Goal: Task Accomplishment & Management: Use online tool/utility

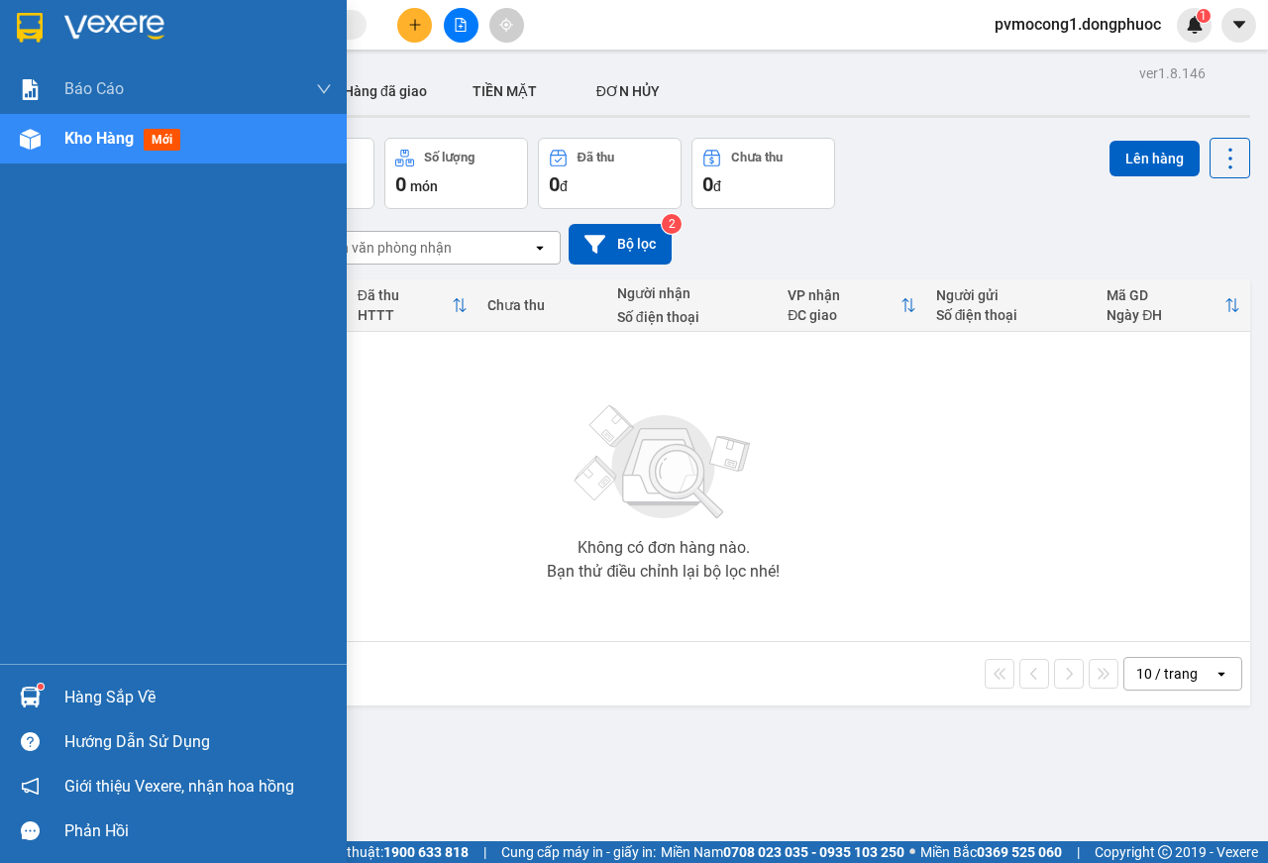
drag, startPoint x: 0, startPoint y: 0, endPoint x: 113, endPoint y: 696, distance: 705.4
click at [117, 696] on div "Hàng sắp về" at bounding box center [197, 697] width 267 height 30
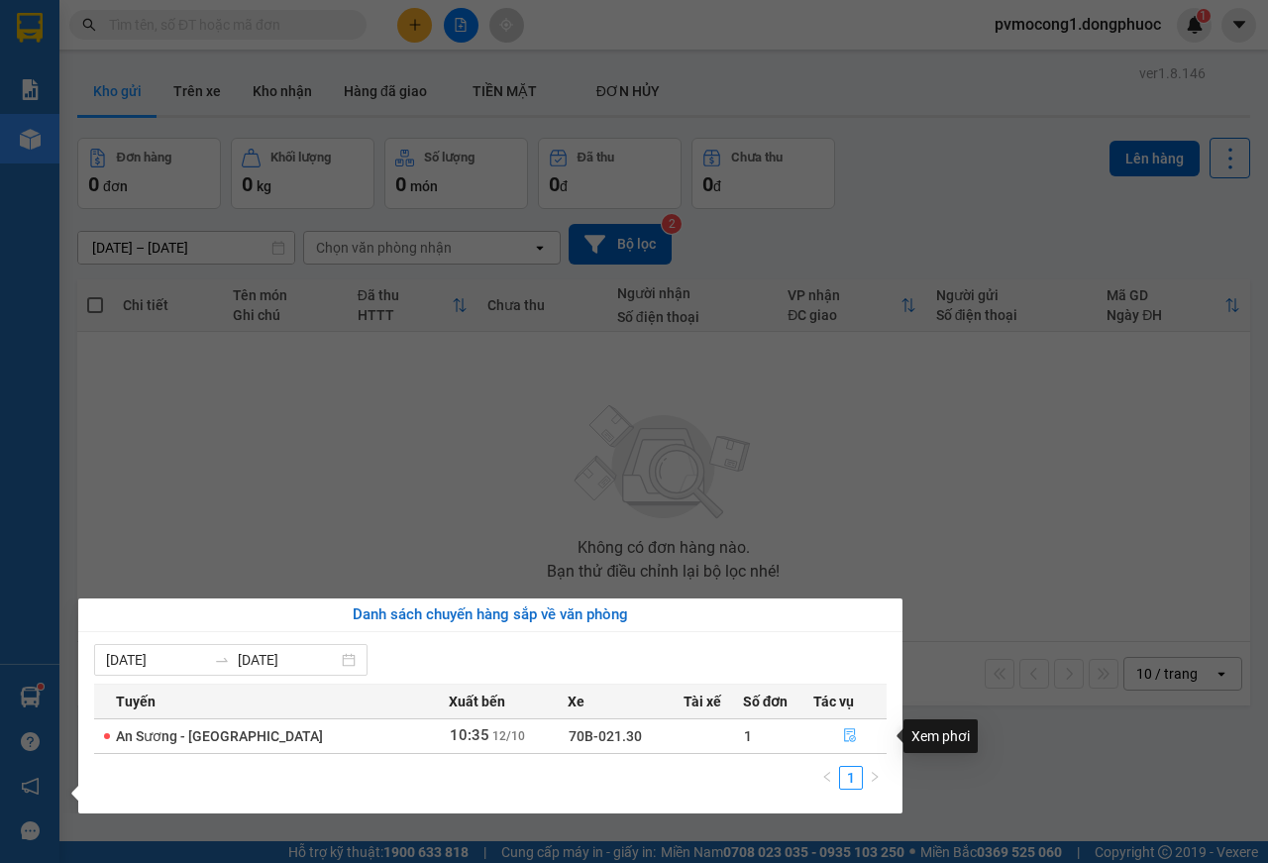
click at [844, 736] on icon "file-done" at bounding box center [850, 736] width 12 height 14
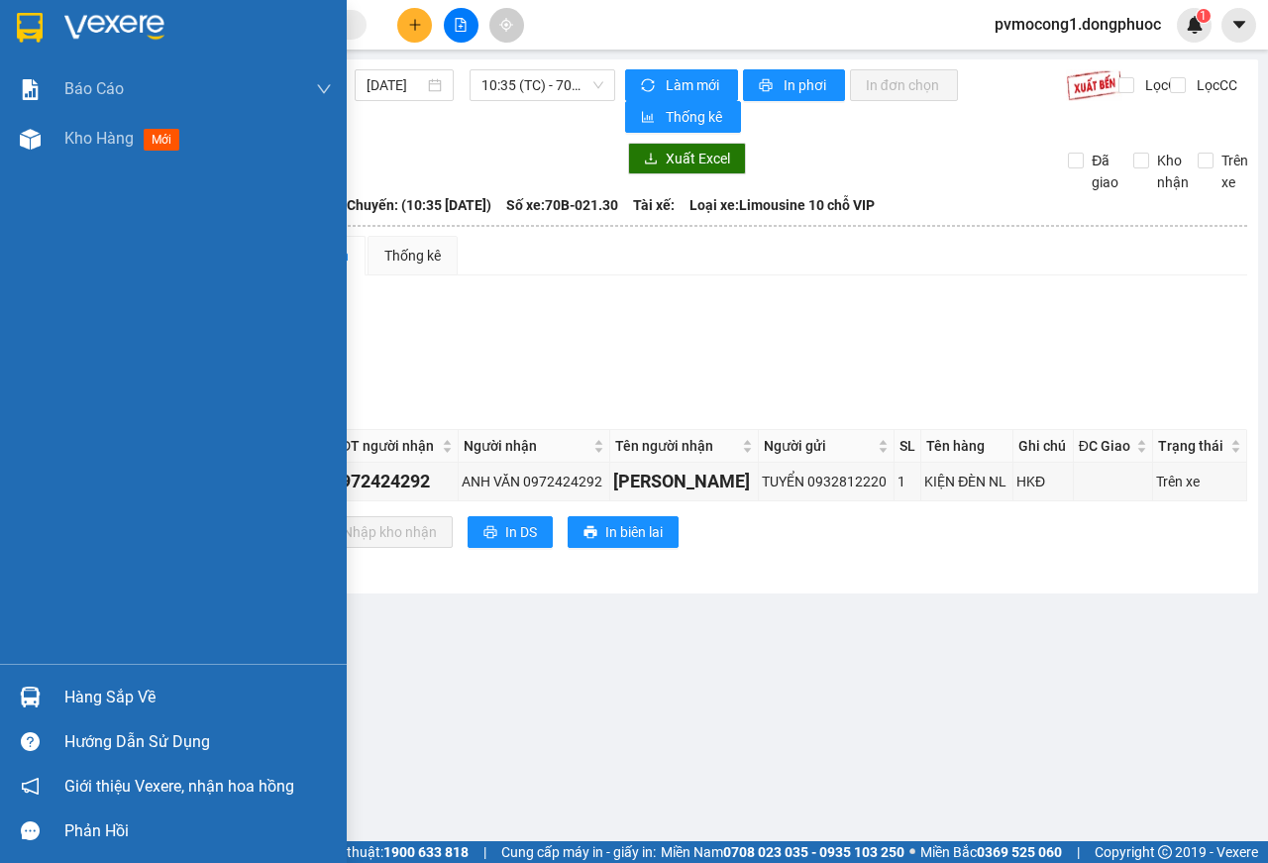
click at [110, 688] on div "Hàng sắp về" at bounding box center [197, 697] width 267 height 30
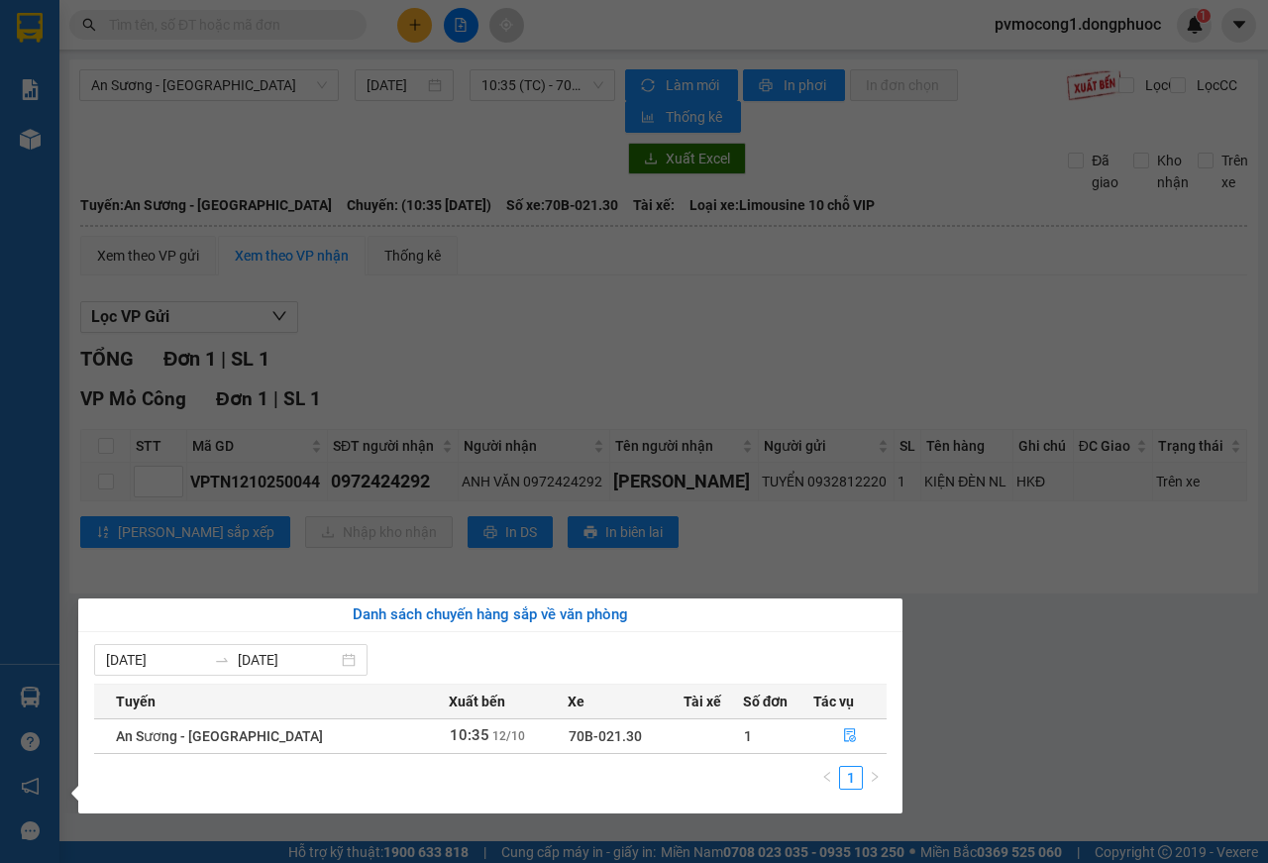
click at [1027, 667] on section "Kết quả tìm kiếm ( 0 ) Bộ lọc No Data pvmocong1.dongphuoc 1 Báo cáo Mẫu 1: Báo …" at bounding box center [634, 431] width 1268 height 863
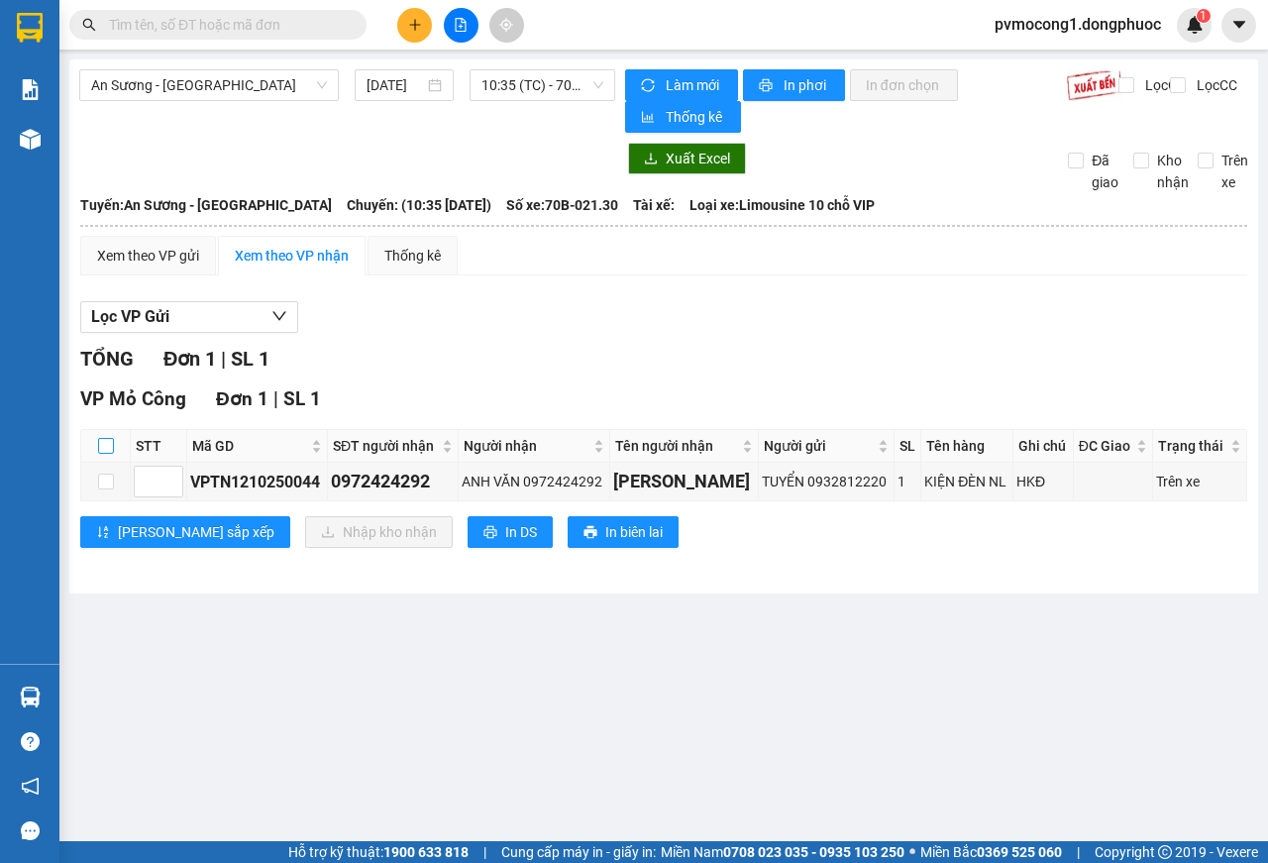
click at [103, 445] on input "checkbox" at bounding box center [106, 446] width 16 height 16
checkbox input "true"
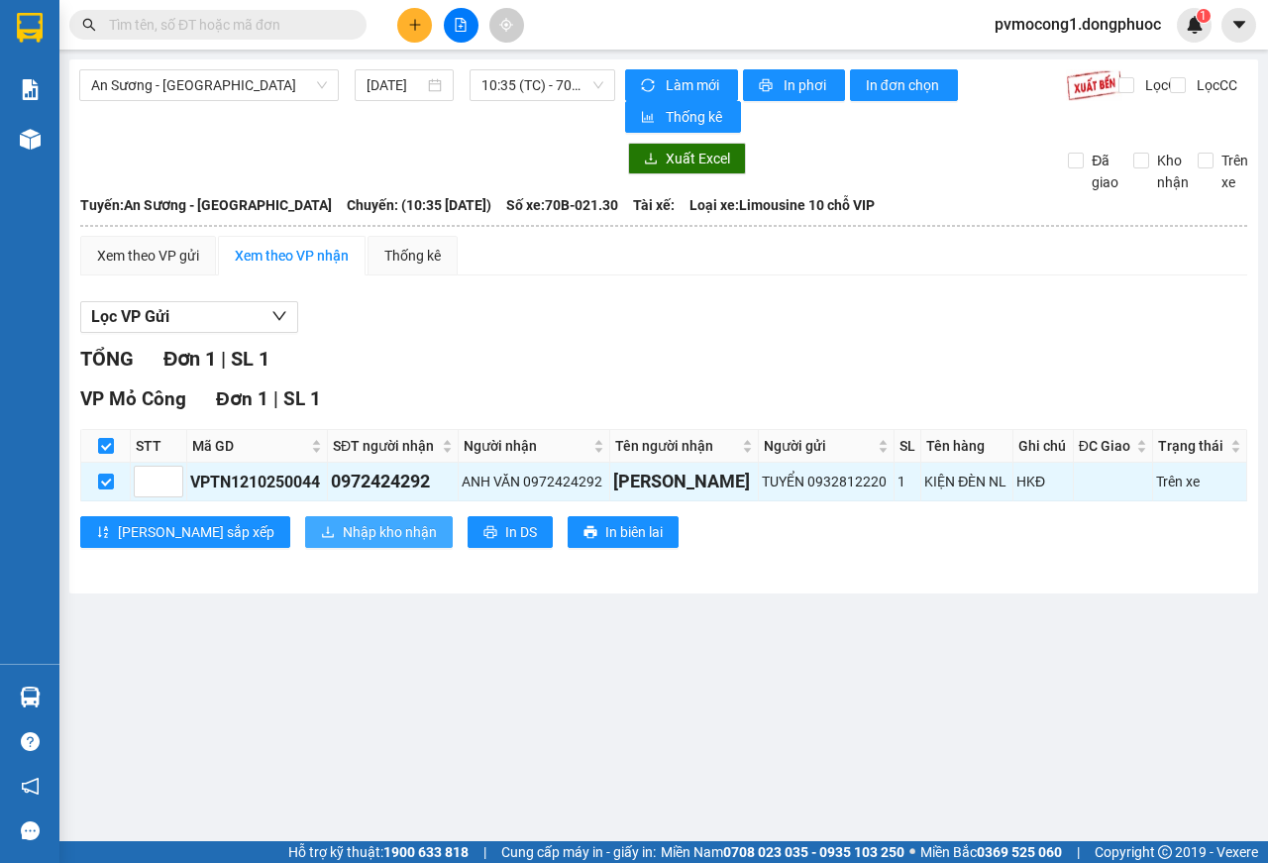
click at [343, 534] on span "Nhập kho nhận" at bounding box center [390, 532] width 94 height 22
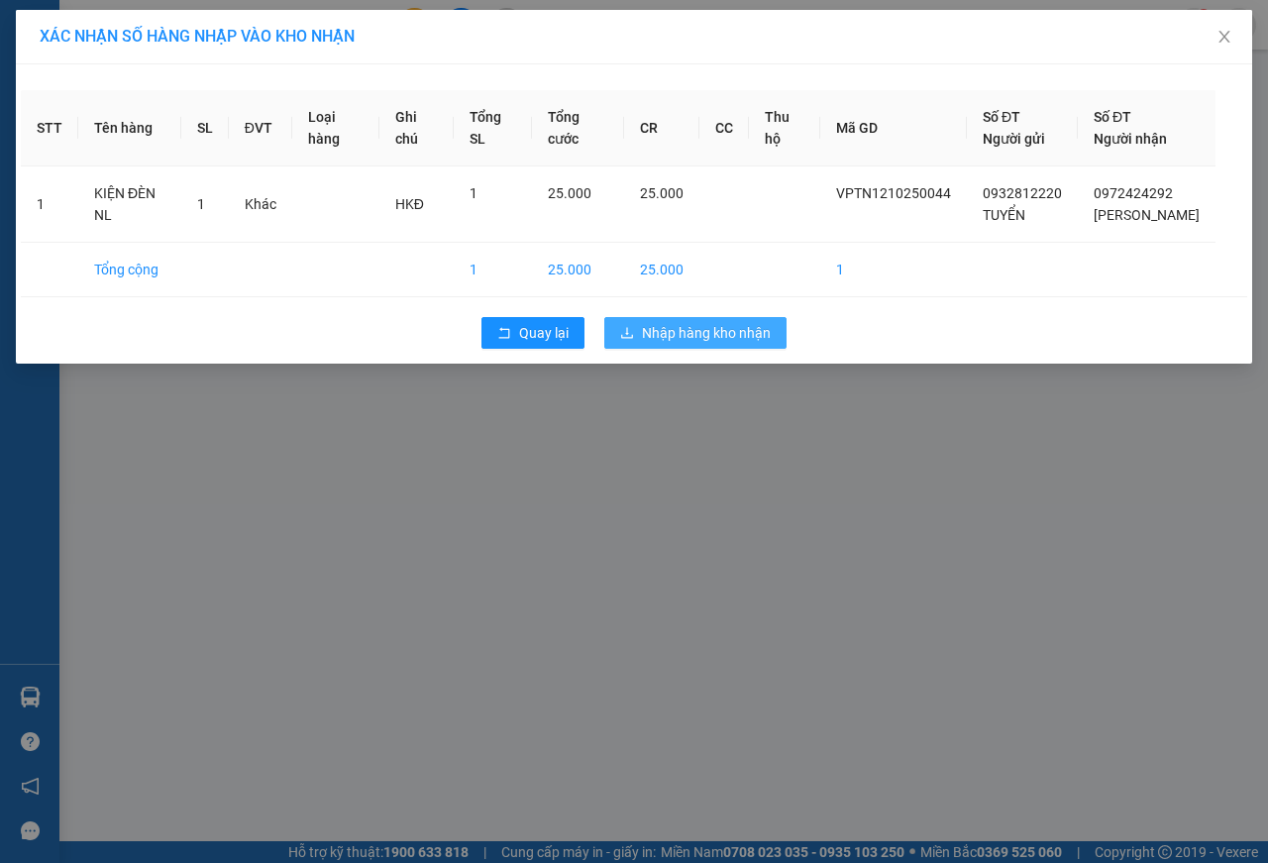
click at [713, 332] on span "Nhập hàng kho nhận" at bounding box center [706, 333] width 129 height 22
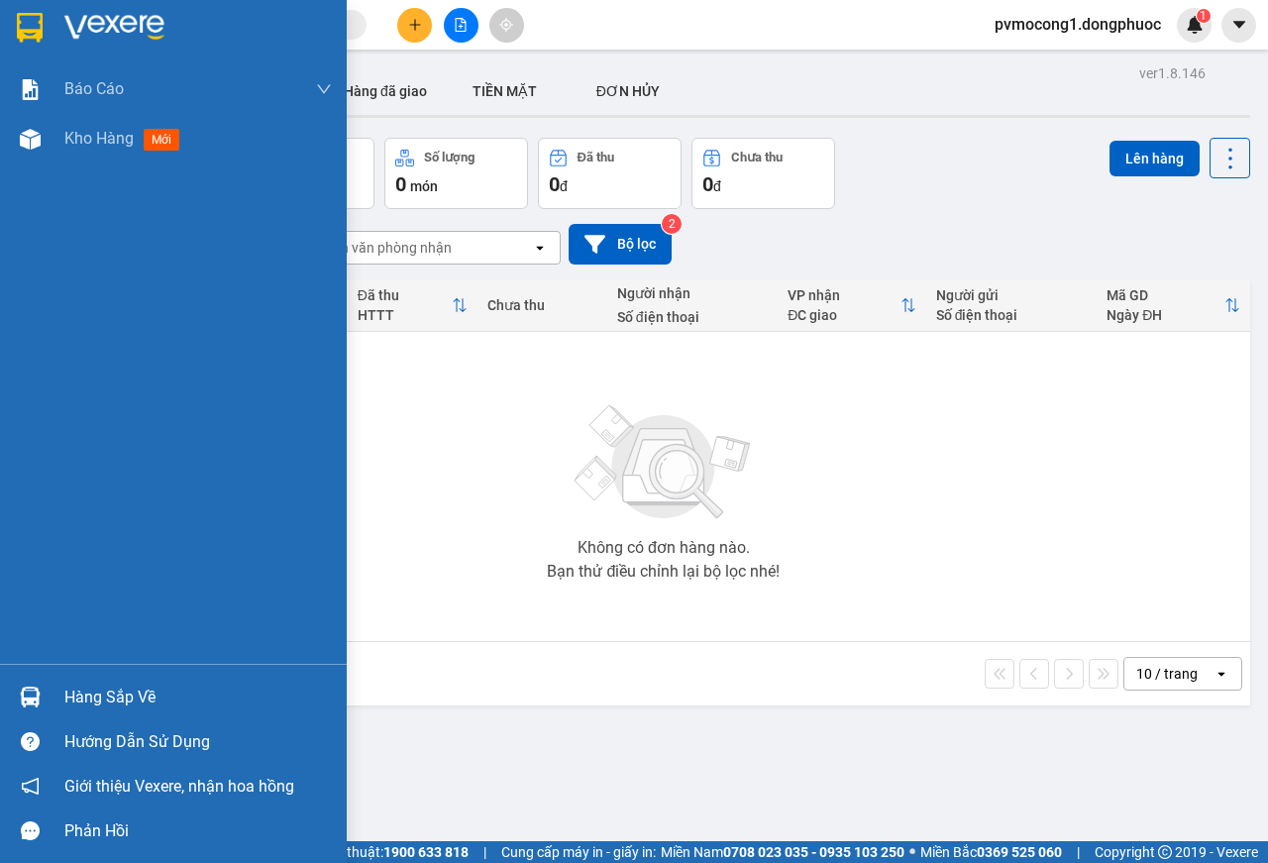
click at [124, 690] on div "Hàng sắp về" at bounding box center [197, 697] width 267 height 30
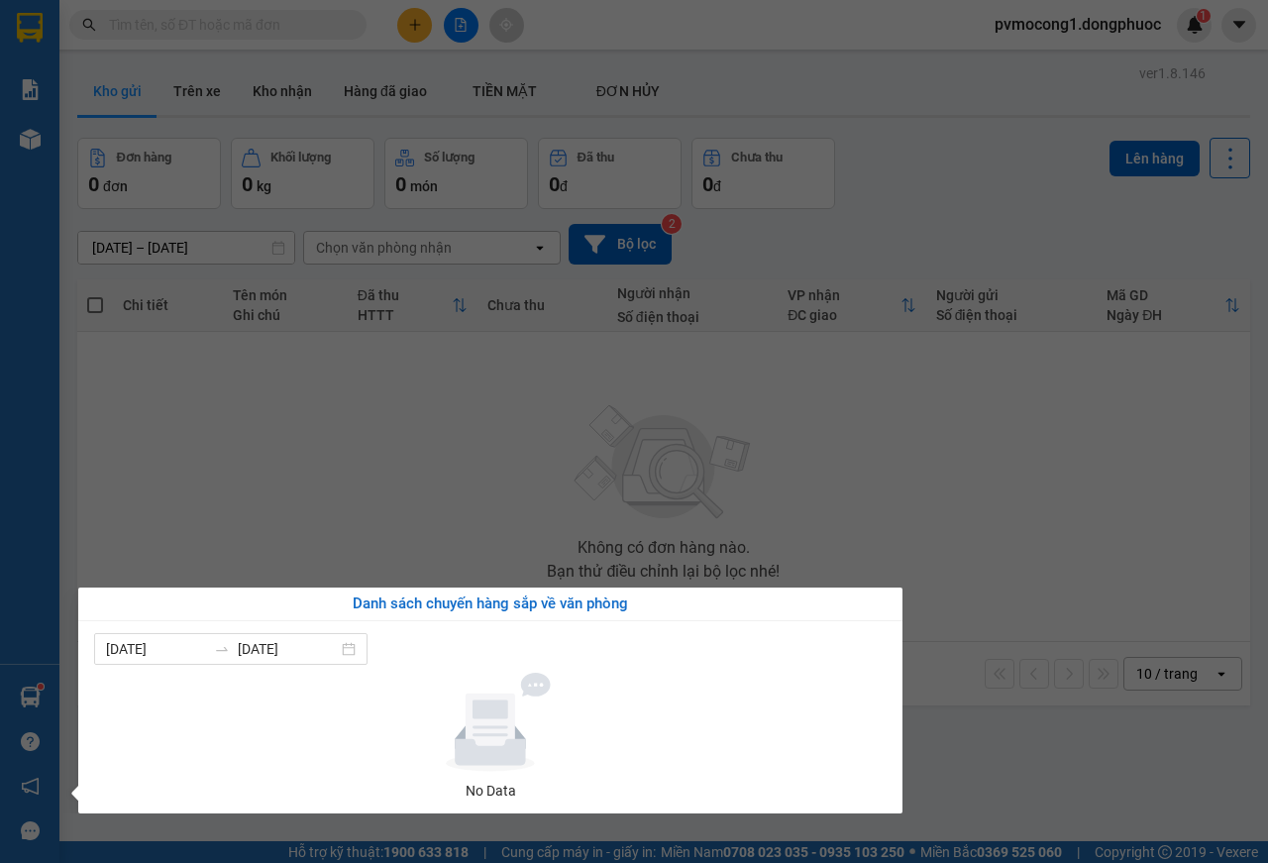
click at [610, 450] on section "Kết quả tìm kiếm ( 0 ) Bộ lọc No Data pvmocong1.dongphuoc 1 Báo cáo Mẫu 1: Báo …" at bounding box center [634, 431] width 1268 height 863
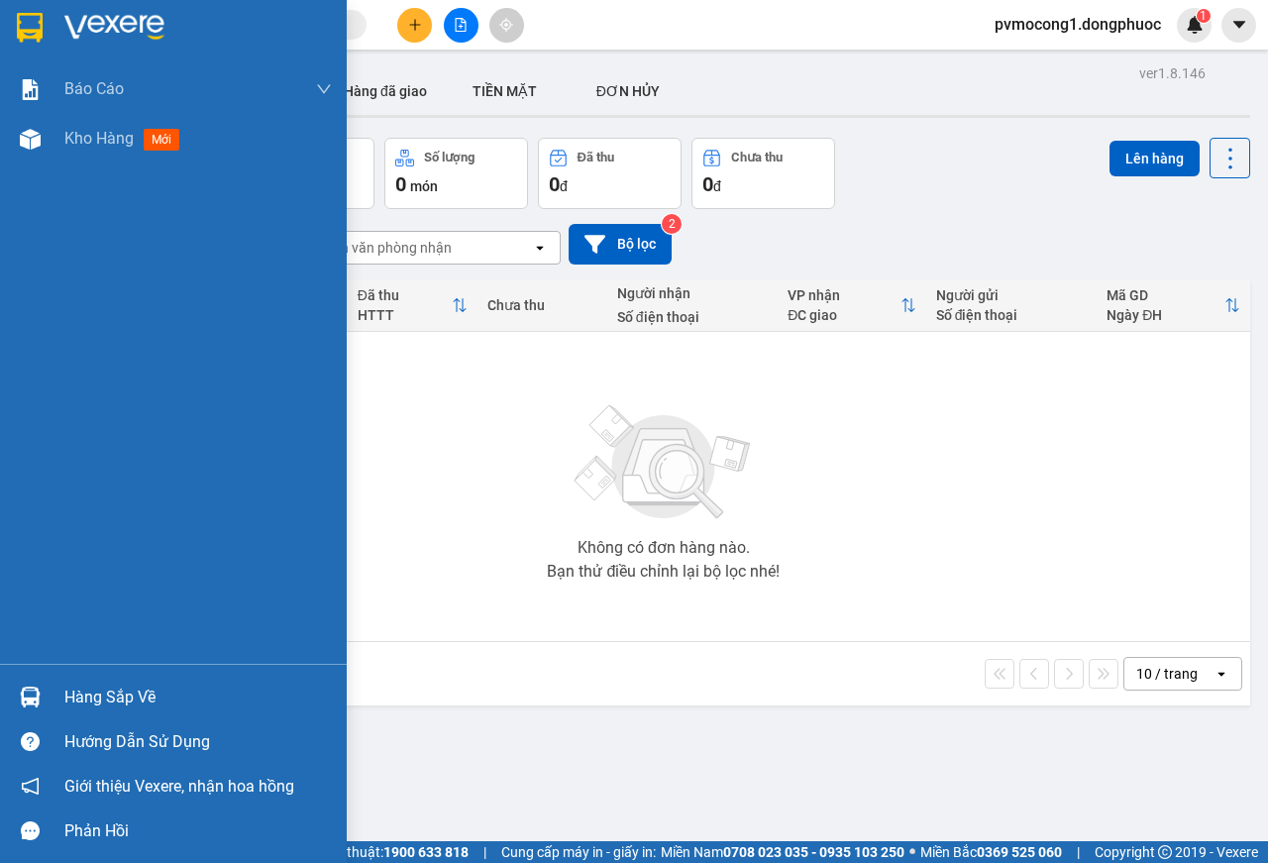
click at [104, 696] on div "Hàng sắp về" at bounding box center [197, 697] width 267 height 30
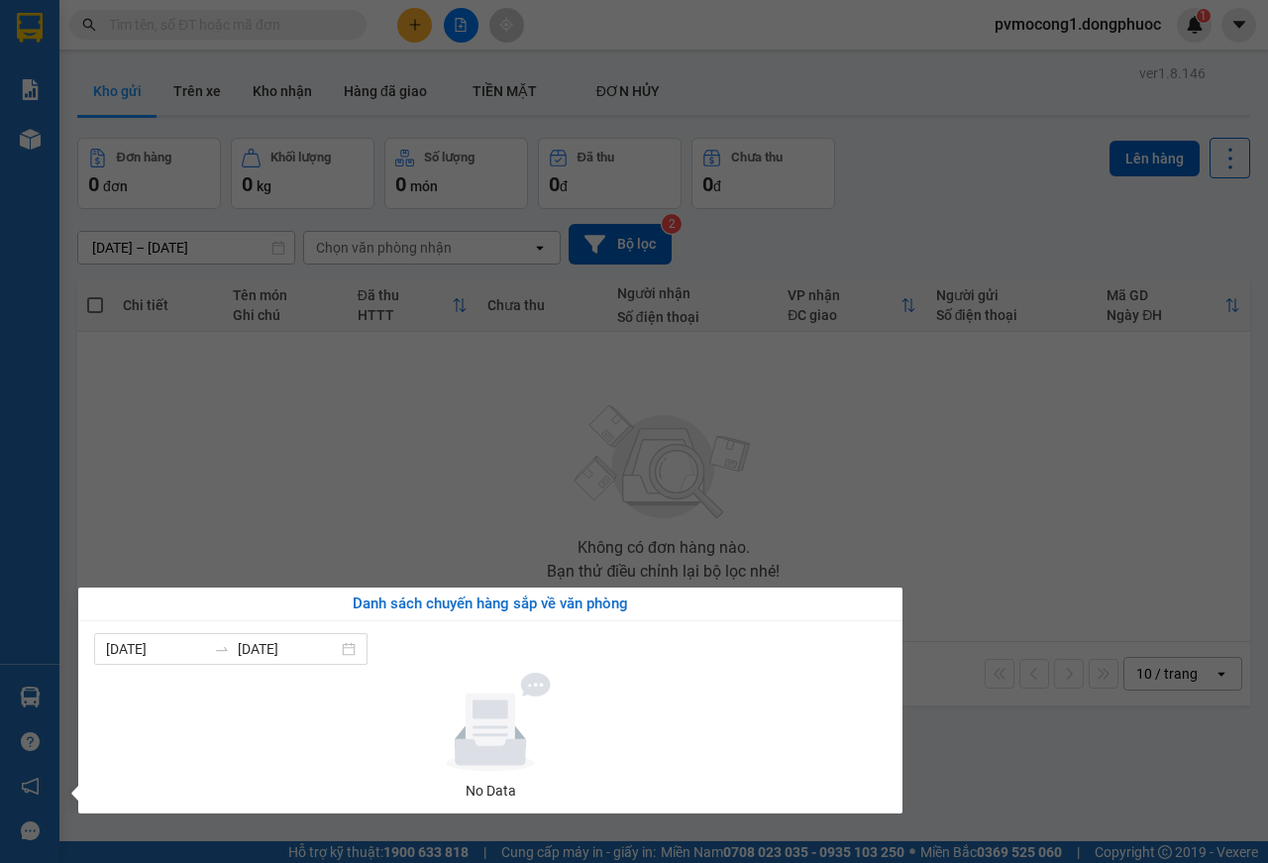
click at [272, 479] on section "Kết quả tìm kiếm ( 0 ) Bộ lọc No Data pvmocong1.dongphuoc 1 Báo cáo Mẫu 1: Báo …" at bounding box center [634, 431] width 1268 height 863
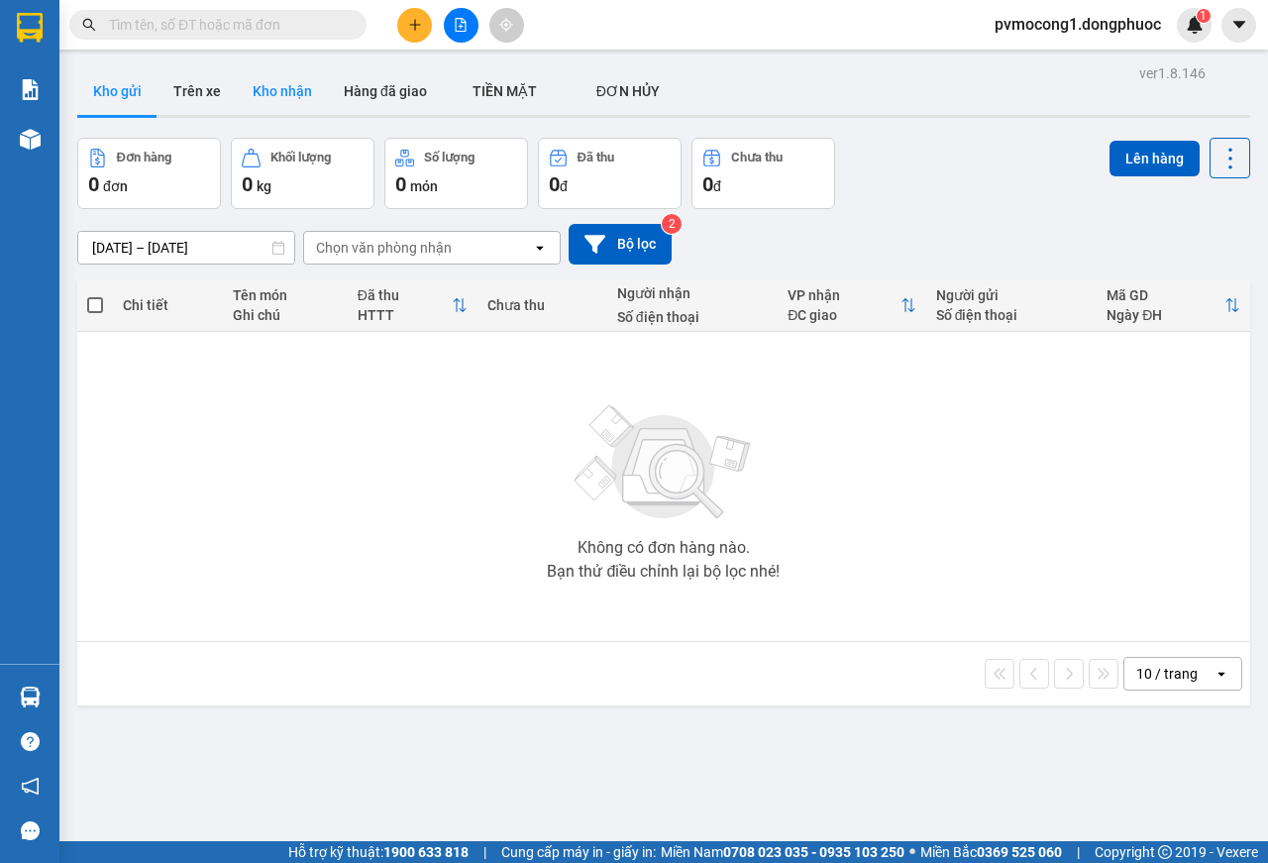
click at [267, 84] on button "Kho nhận" at bounding box center [282, 91] width 91 height 48
